Goal: Check status: Check status

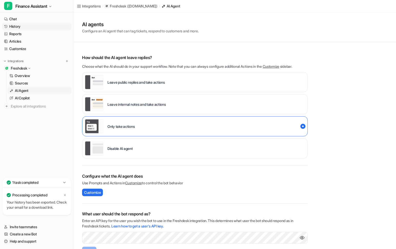
click at [7, 27] on icon at bounding box center [6, 26] width 3 height 3
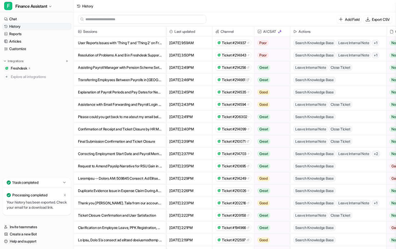
click at [140, 216] on p "Ticket Closure Confirmation and User Satisfaction" at bounding box center [120, 215] width 84 height 12
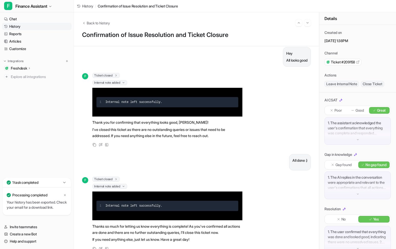
scroll to position [14, 0]
